Goal: Task Accomplishment & Management: Use online tool/utility

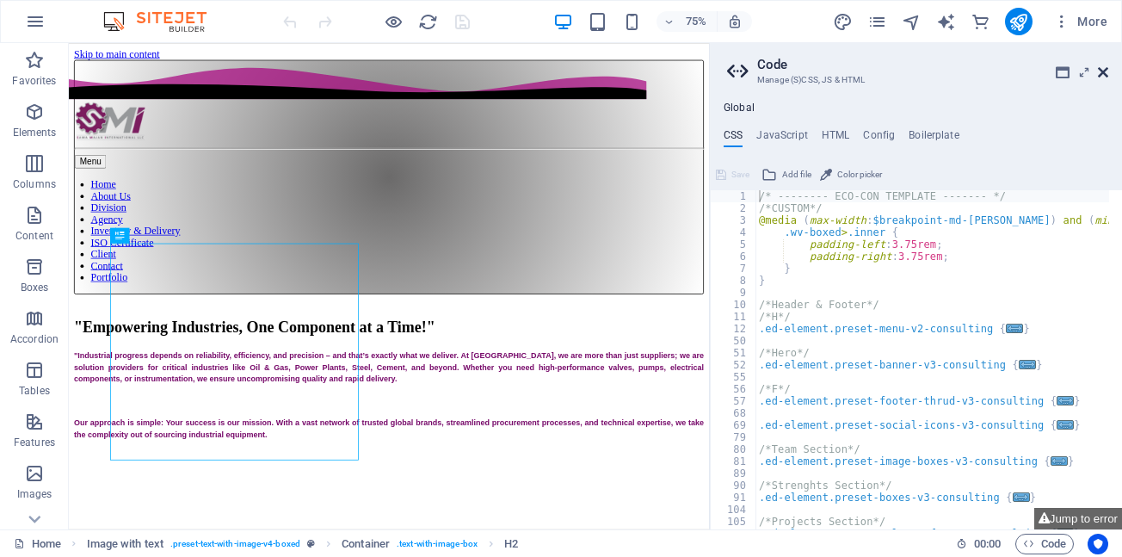
drag, startPoint x: 1103, startPoint y: 71, endPoint x: 1030, endPoint y: 31, distance: 83.6
click at [1103, 71] on icon at bounding box center [1103, 72] width 10 height 14
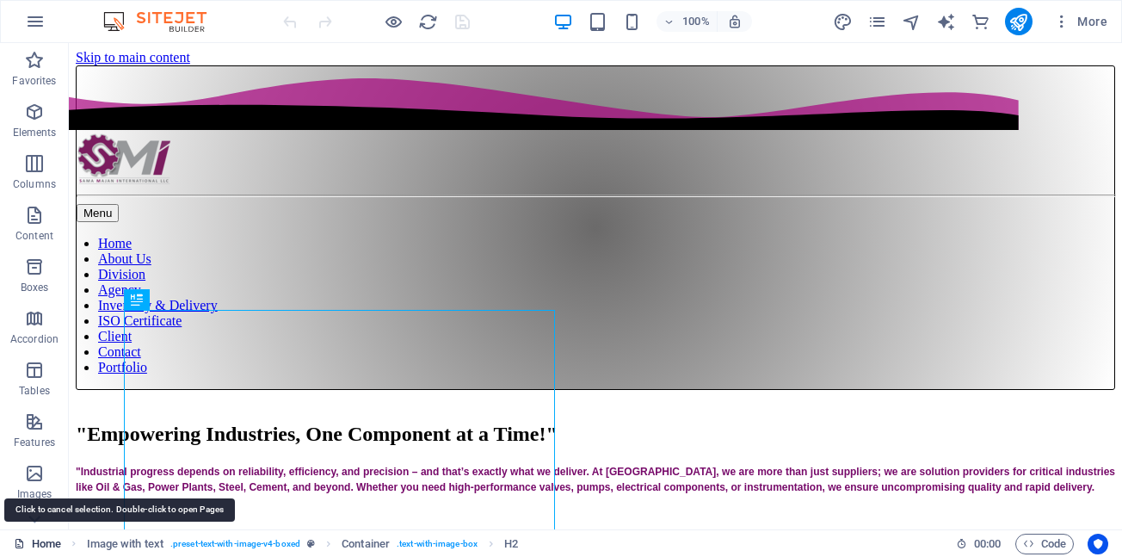
click at [39, 541] on link "Home" at bounding box center [37, 543] width 47 height 21
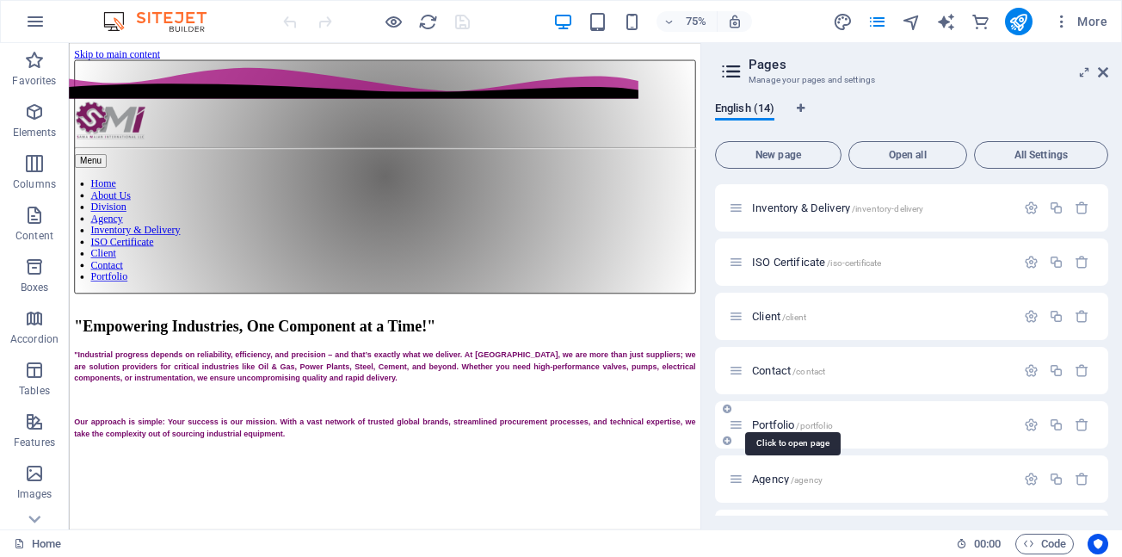
scroll to position [172, 0]
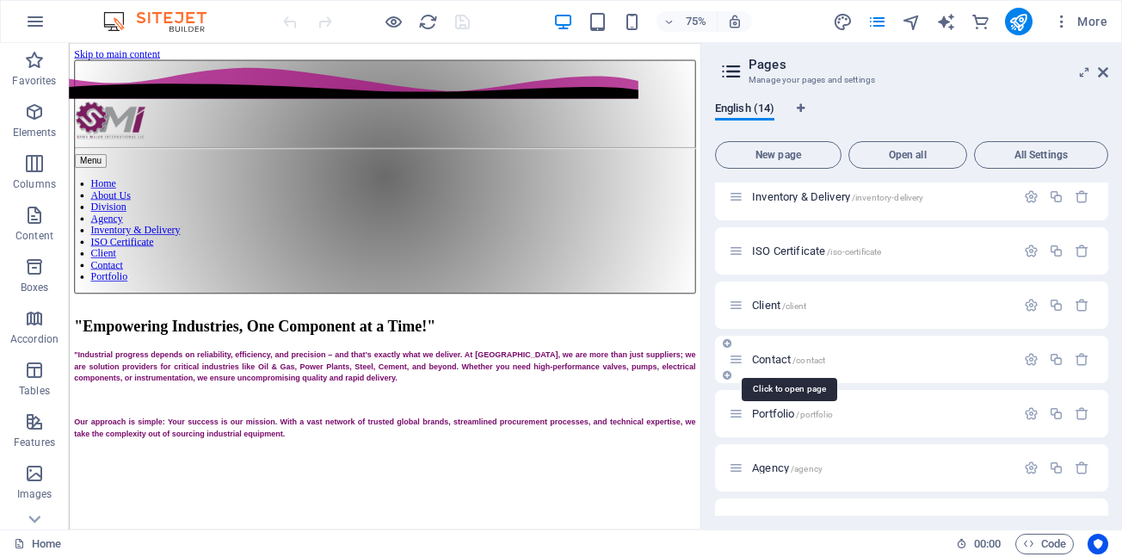
click at [782, 361] on span "Contact /contact" at bounding box center [788, 359] width 73 height 13
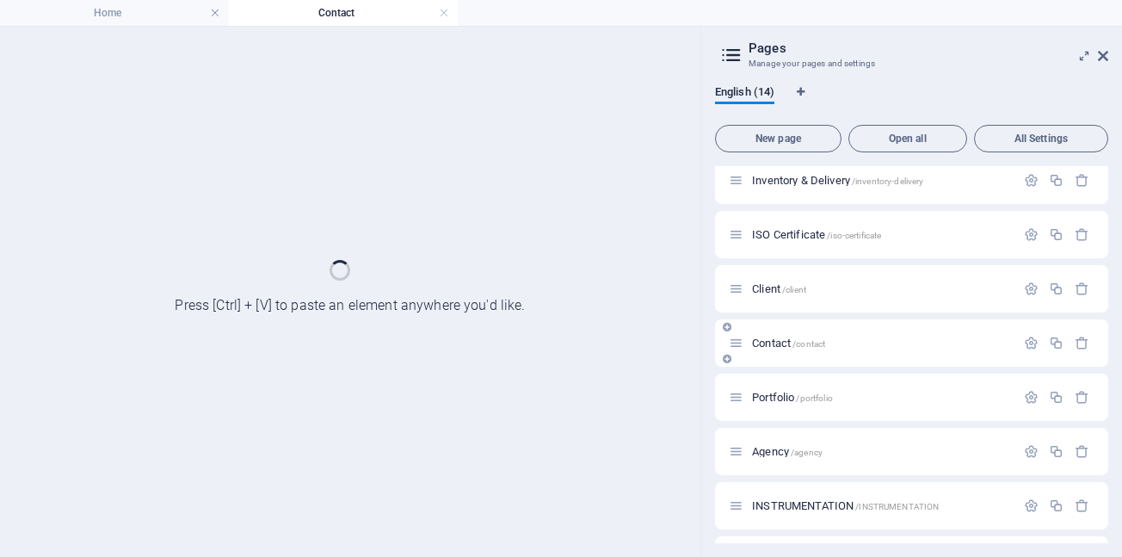
click at [782, 361] on div "Contact /contact" at bounding box center [911, 342] width 393 height 47
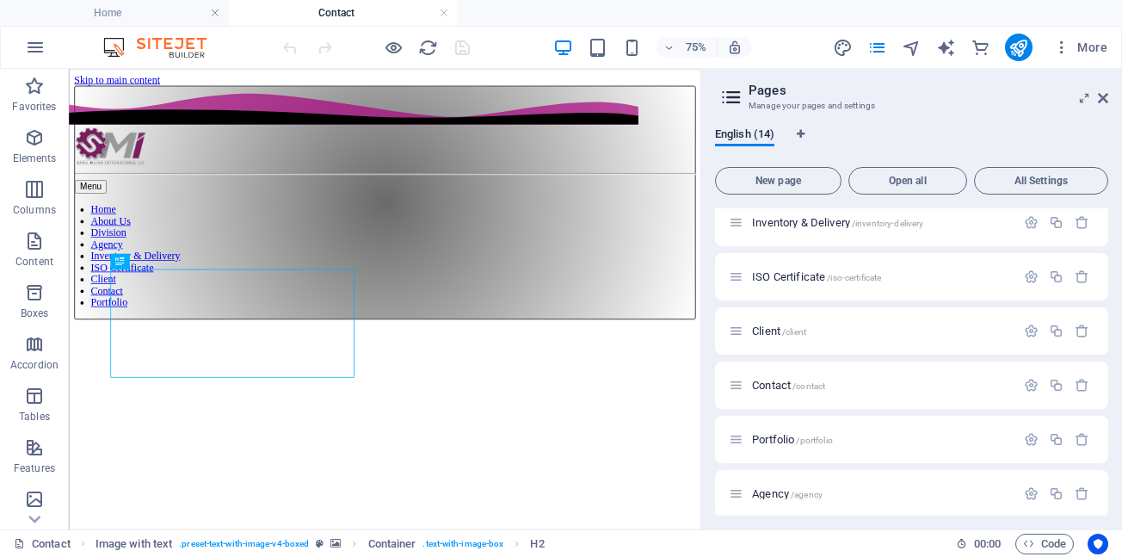
scroll to position [0, 0]
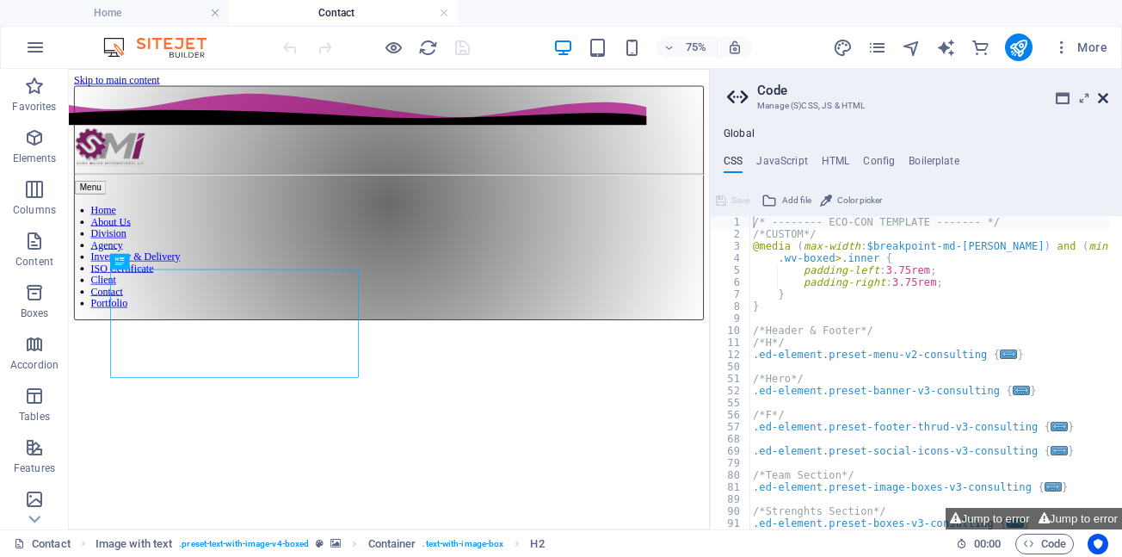
drag, startPoint x: 1102, startPoint y: 100, endPoint x: 1033, endPoint y: 33, distance: 96.1
click at [1102, 100] on icon at bounding box center [1103, 98] width 10 height 14
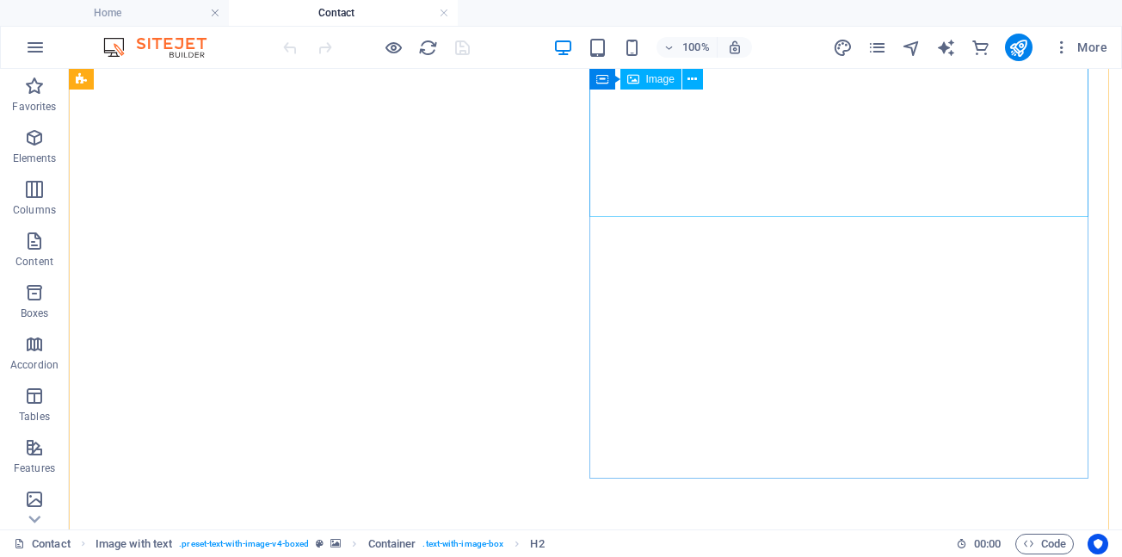
scroll to position [774, 0]
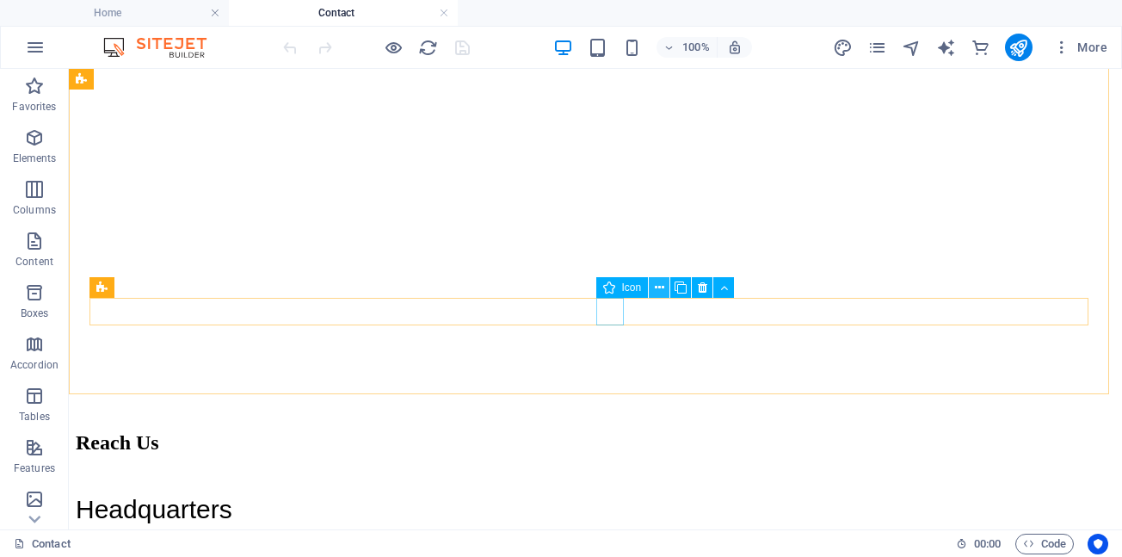
click at [658, 289] on icon at bounding box center [659, 288] width 9 height 18
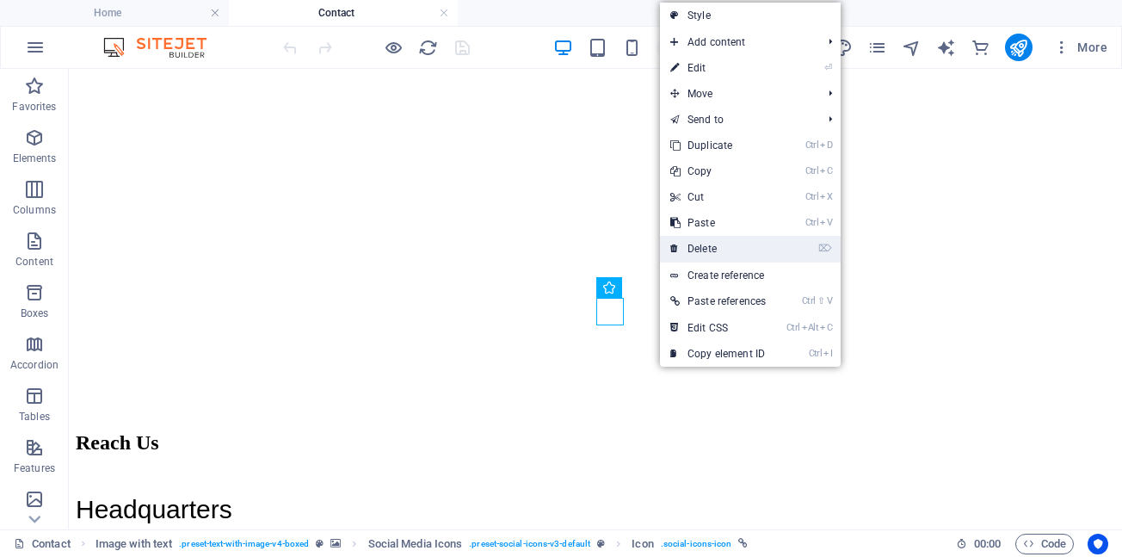
click at [705, 252] on link "⌦ Delete" at bounding box center [718, 249] width 116 height 26
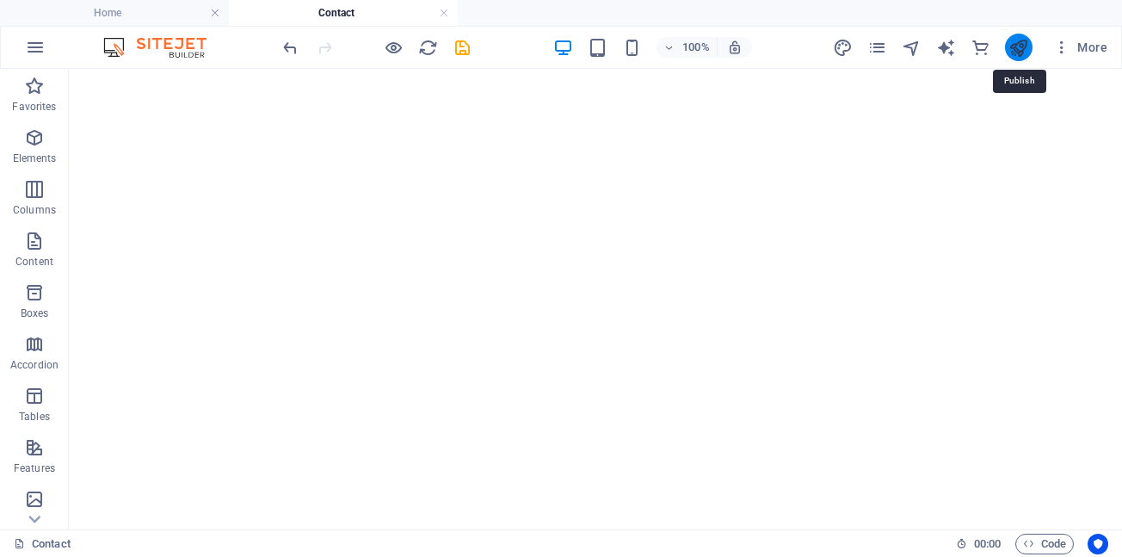
click at [1019, 49] on icon "publish" at bounding box center [1018, 48] width 20 height 20
checkbox input "false"
